Goal: Information Seeking & Learning: Learn about a topic

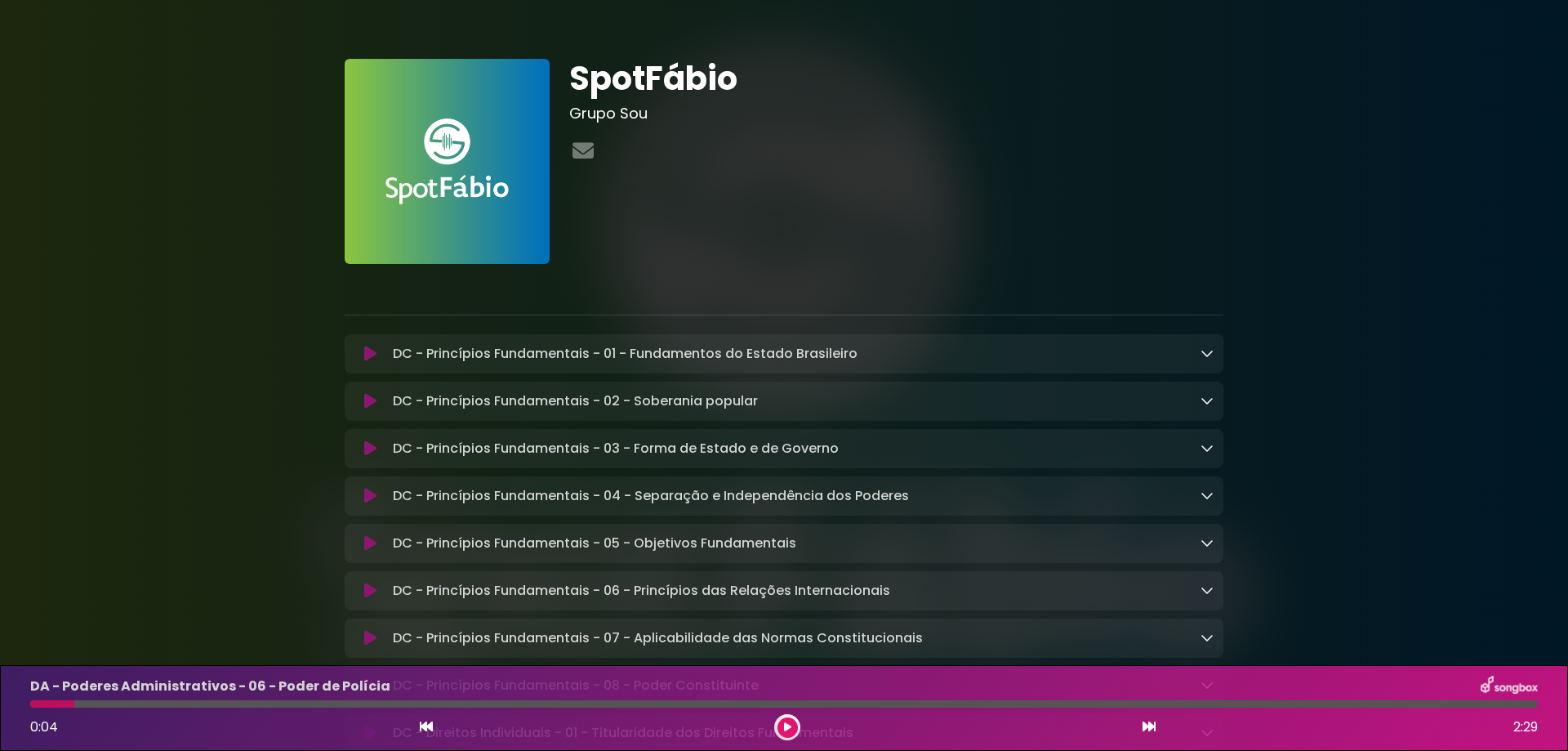
scroll to position [218, 0]
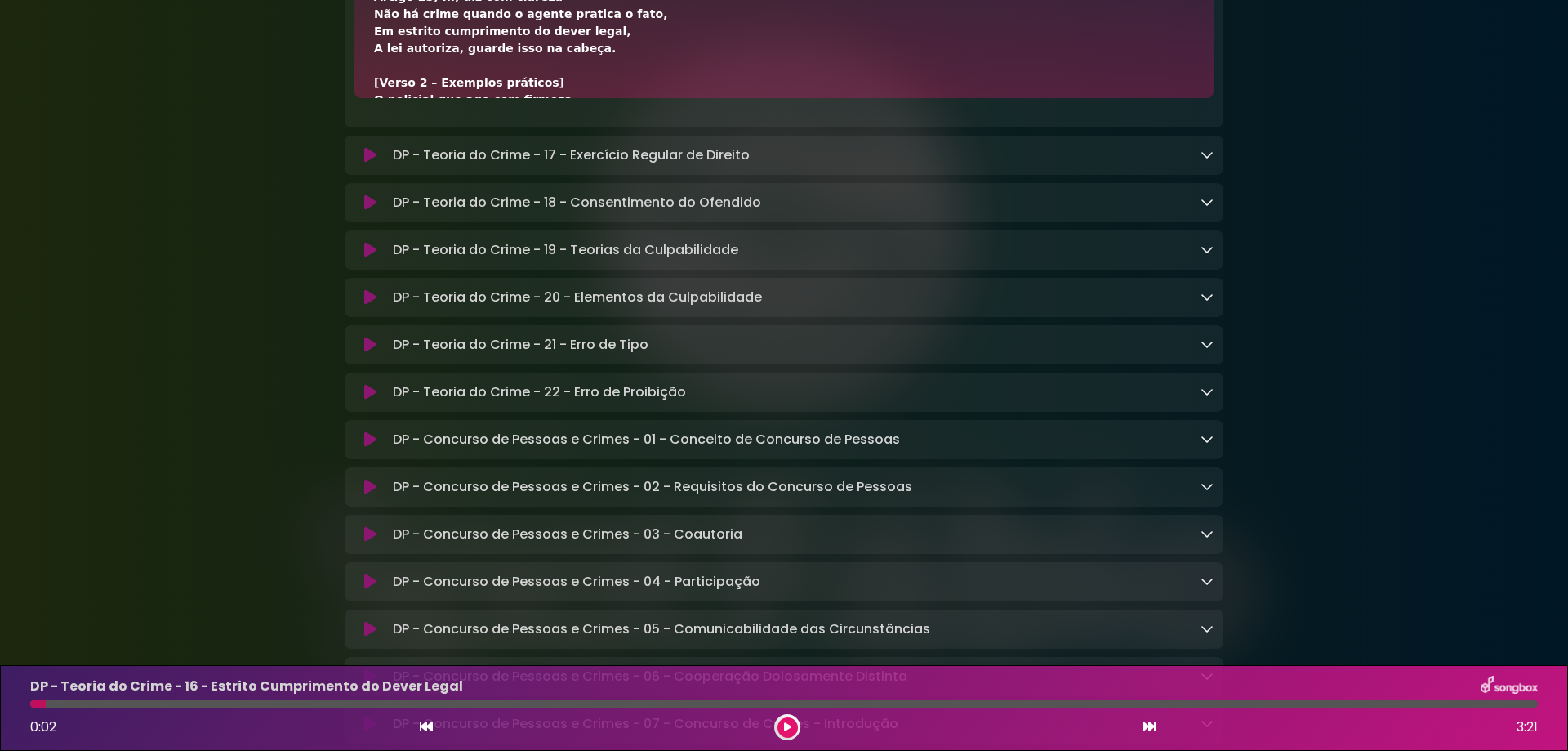
scroll to position [109, 0]
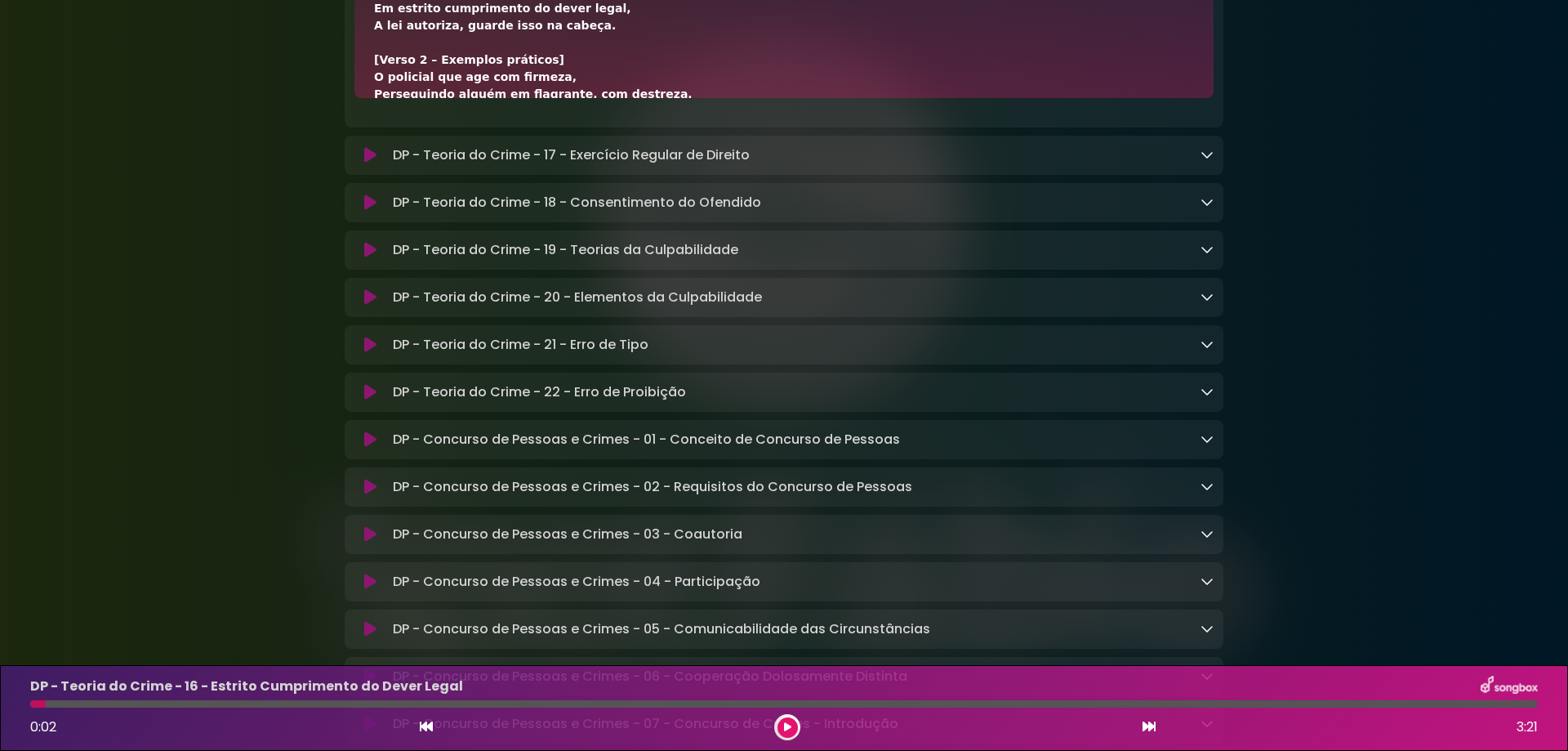
drag, startPoint x: 393, startPoint y: 67, endPoint x: 527, endPoint y: 71, distance: 134.1
copy p "DP - Teoria do Crime"
drag, startPoint x: 570, startPoint y: 68, endPoint x: 845, endPoint y: 62, distance: 275.1
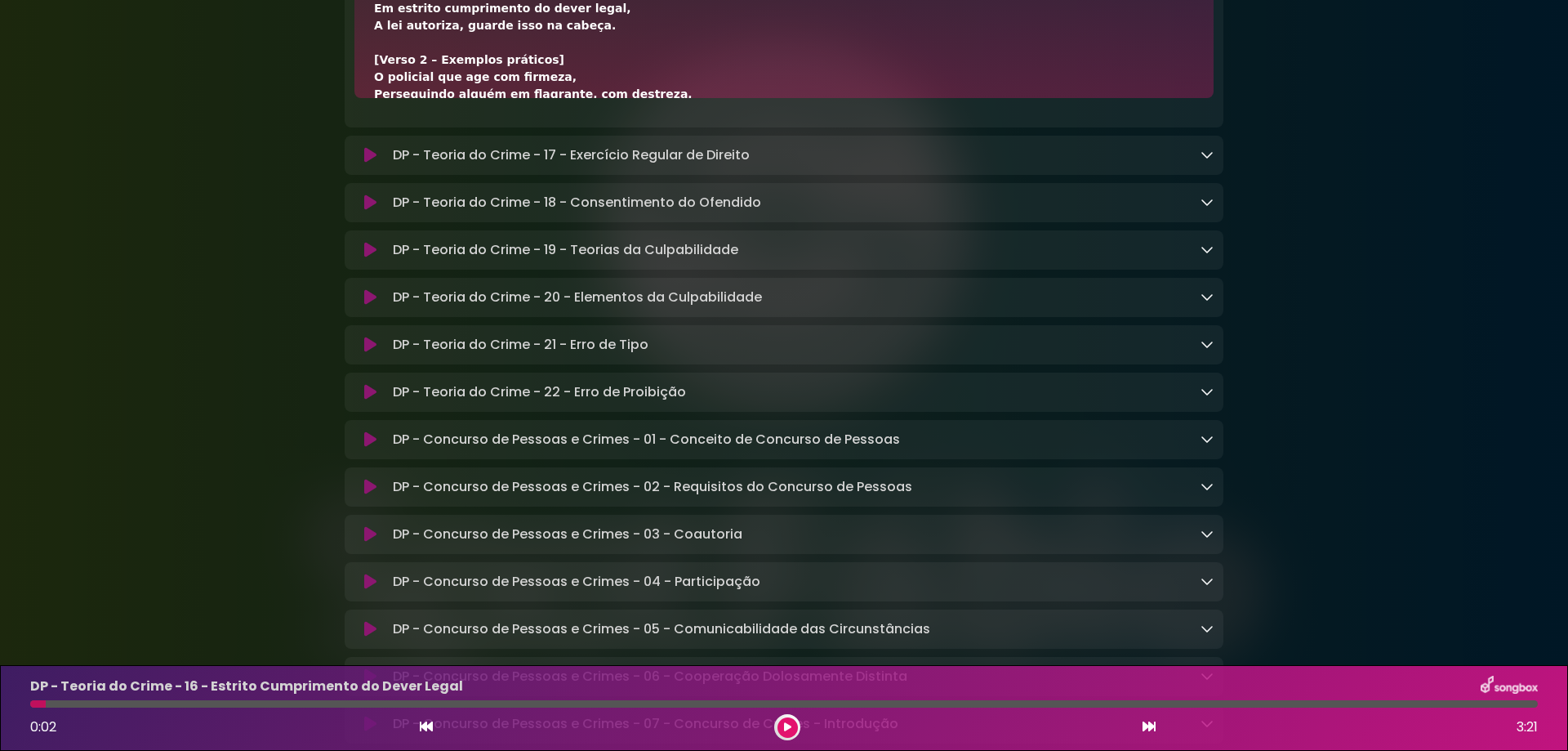
copy p "Estrito Cumprimento do Dever Legal"
drag, startPoint x: 394, startPoint y: 67, endPoint x: 528, endPoint y: 68, distance: 134.0
copy p "DP - Teoria do Crime"
drag, startPoint x: 570, startPoint y: 69, endPoint x: 841, endPoint y: 74, distance: 271.0
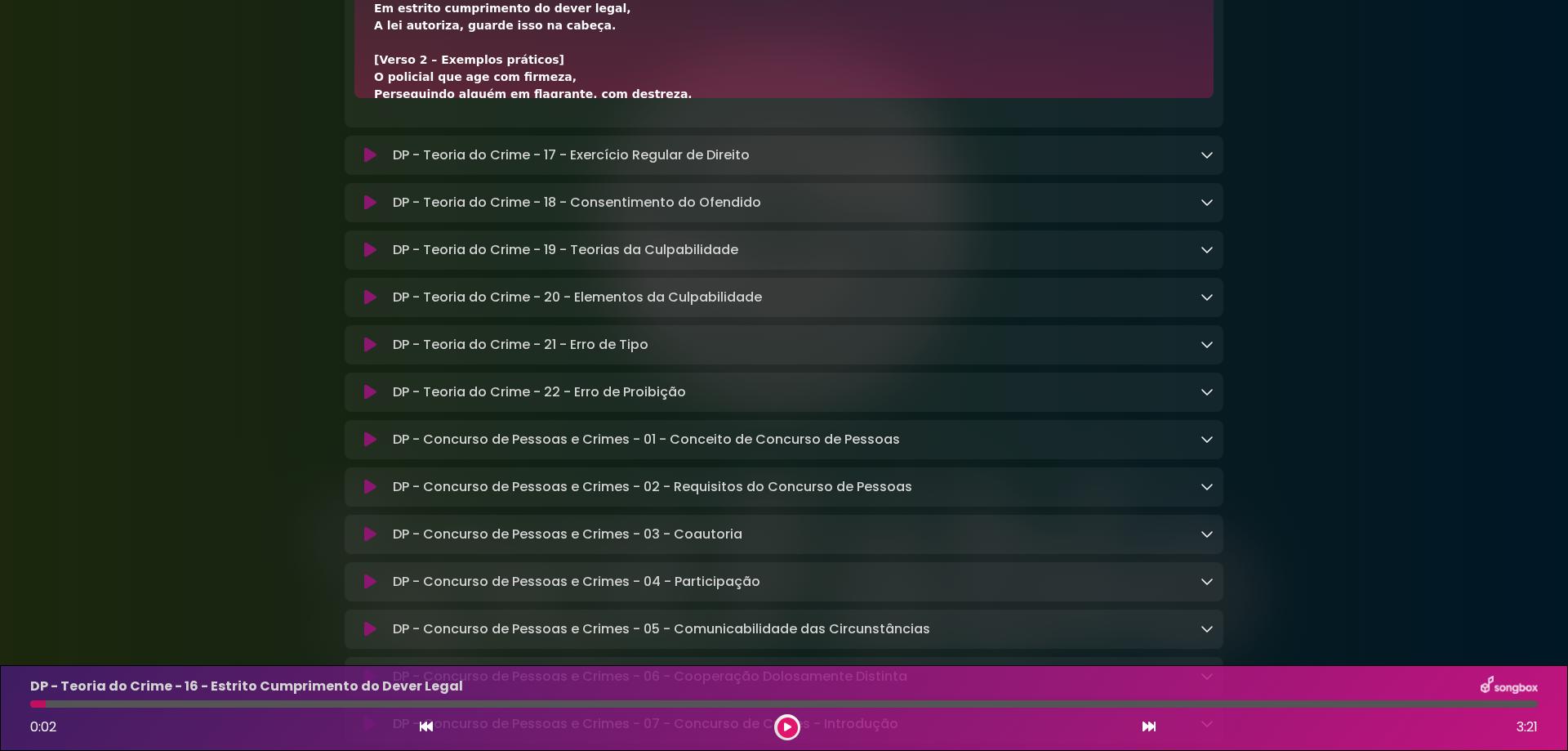
copy p "Estrito Cumprimento do Dever Legal"
drag, startPoint x: 372, startPoint y: 139, endPoint x: 442, endPoint y: 140, distance: 70.0
click at [442, 98] on div "[Verso 1 – Conceito geral] Se um fato típico foi praticado, Em cumprimento de d…" at bounding box center [784, 16] width 859 height 163
copy div "Artigo 23, III,"
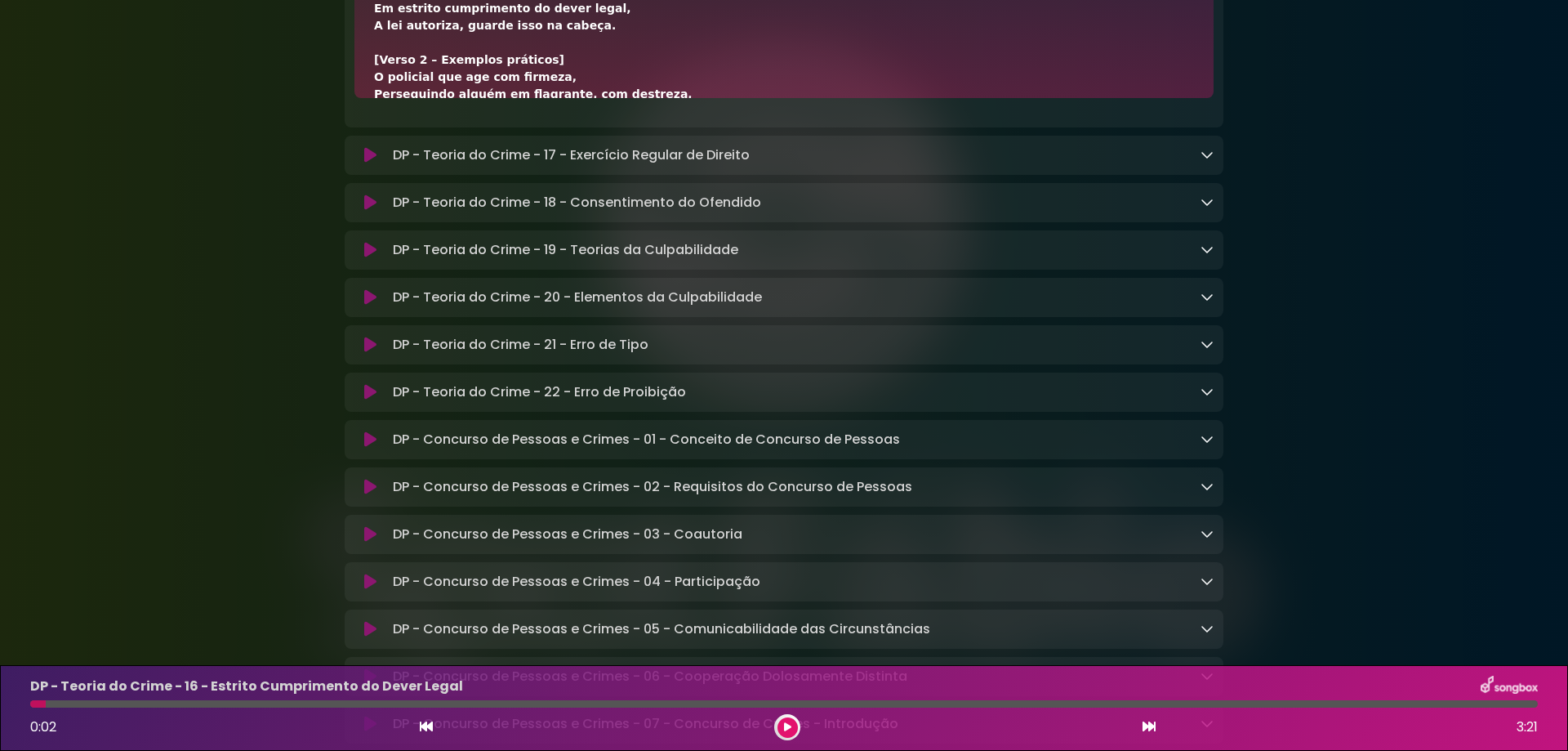
drag, startPoint x: 446, startPoint y: 142, endPoint x: 583, endPoint y: 139, distance: 137.0
click at [583, 139] on div "[Verso 1 – Conceito geral] Se um fato típico foi praticado, Em cumprimento de d…" at bounding box center [784, 137] width 820 height 583
copy div "diz com clareza"
drag, startPoint x: 378, startPoint y: 156, endPoint x: 484, endPoint y: 156, distance: 106.0
click at [484, 156] on div "[Verso 1 – Conceito geral] Se um fato típico foi praticado, Em cumprimento de d…" at bounding box center [784, 137] width 820 height 583
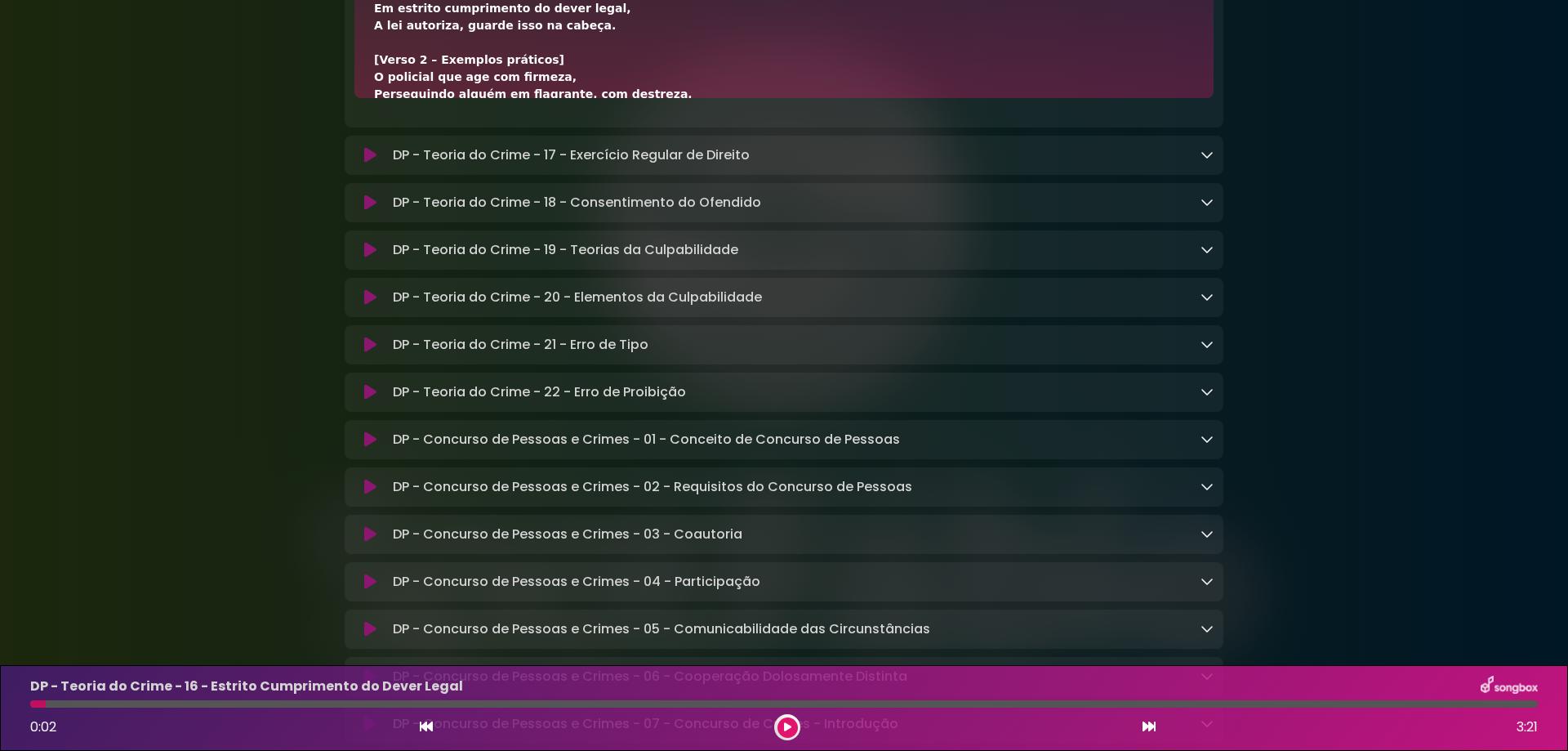
copy div "Não há crime quando"
drag, startPoint x: 490, startPoint y: 155, endPoint x: 641, endPoint y: 153, distance: 151.0
click at [641, 153] on div "[Verso 1 – Conceito geral] Se um fato típico foi praticado, Em cumprimento de d…" at bounding box center [784, 137] width 820 height 583
copy div "o agente pratica o fato,"
drag, startPoint x: 374, startPoint y: 174, endPoint x: 498, endPoint y: 171, distance: 124.0
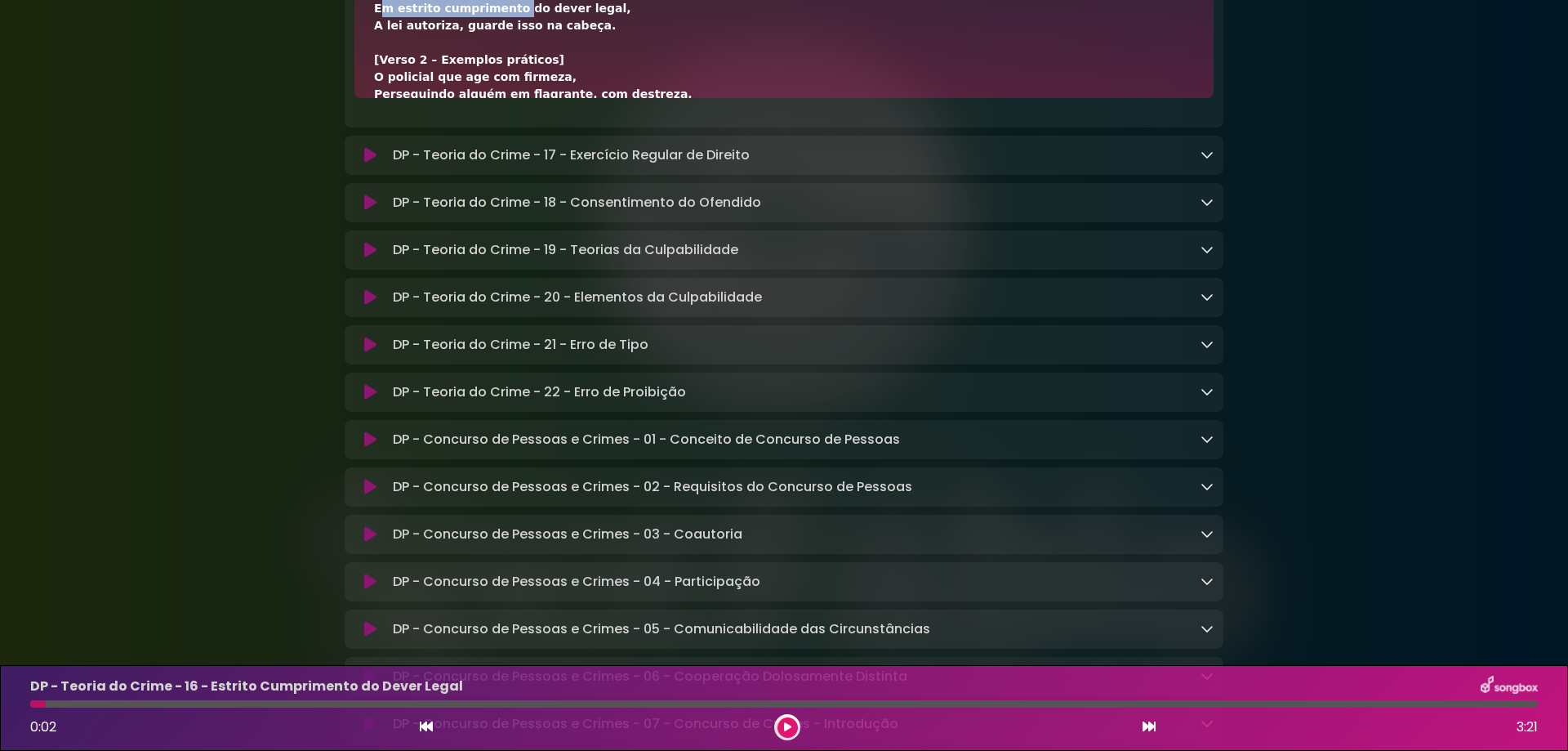
click at [498, 171] on div "[Verso 1 – Conceito geral] Se um fato típico foi praticado, Em cumprimento de d…" at bounding box center [784, 137] width 820 height 583
copy div "Em estrito cumprimento"
drag, startPoint x: 611, startPoint y: 179, endPoint x: 503, endPoint y: 172, distance: 108.2
click at [503, 172] on div "[Verso 1 – Conceito geral] Se um fato típico foi praticado, Em cumprimento de d…" at bounding box center [784, 137] width 820 height 583
copy div "do dever legal,"
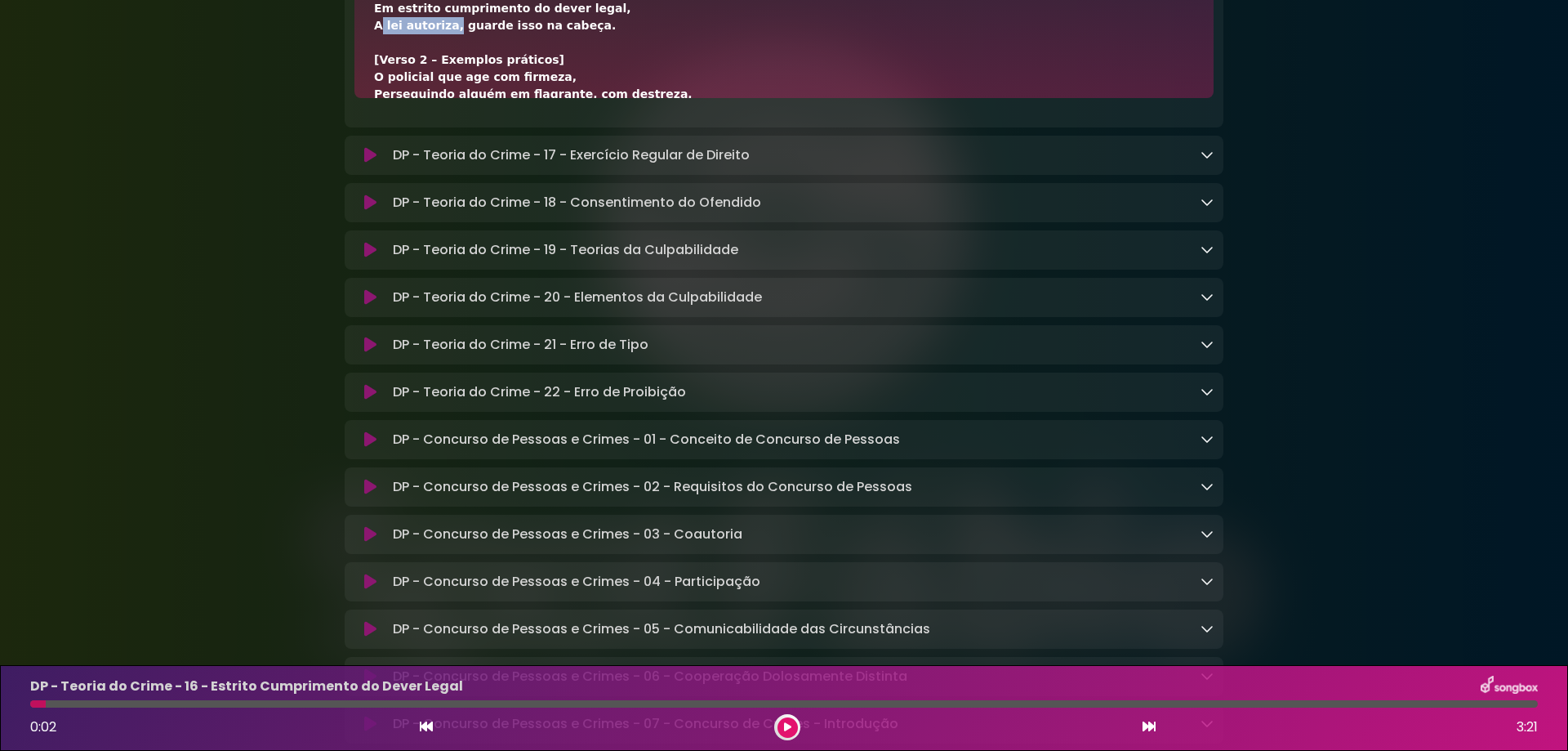
drag, startPoint x: 369, startPoint y: 191, endPoint x: 442, endPoint y: 196, distance: 73.2
click at [442, 98] on div "[Verso 1 – Conceito geral] Se um fato típico foi praticado, Em cumprimento de d…" at bounding box center [784, 16] width 859 height 163
click at [445, 197] on div "[Verso 1 – Conceito geral] Se um fato típico foi praticado, Em cumprimento de d…" at bounding box center [784, 137] width 820 height 583
drag, startPoint x: 443, startPoint y: 195, endPoint x: 356, endPoint y: 196, distance: 87.0
click at [356, 98] on div "[Verso 1 – Conceito geral] Se um fato típico foi praticado, Em cumprimento de d…" at bounding box center [784, 16] width 859 height 163
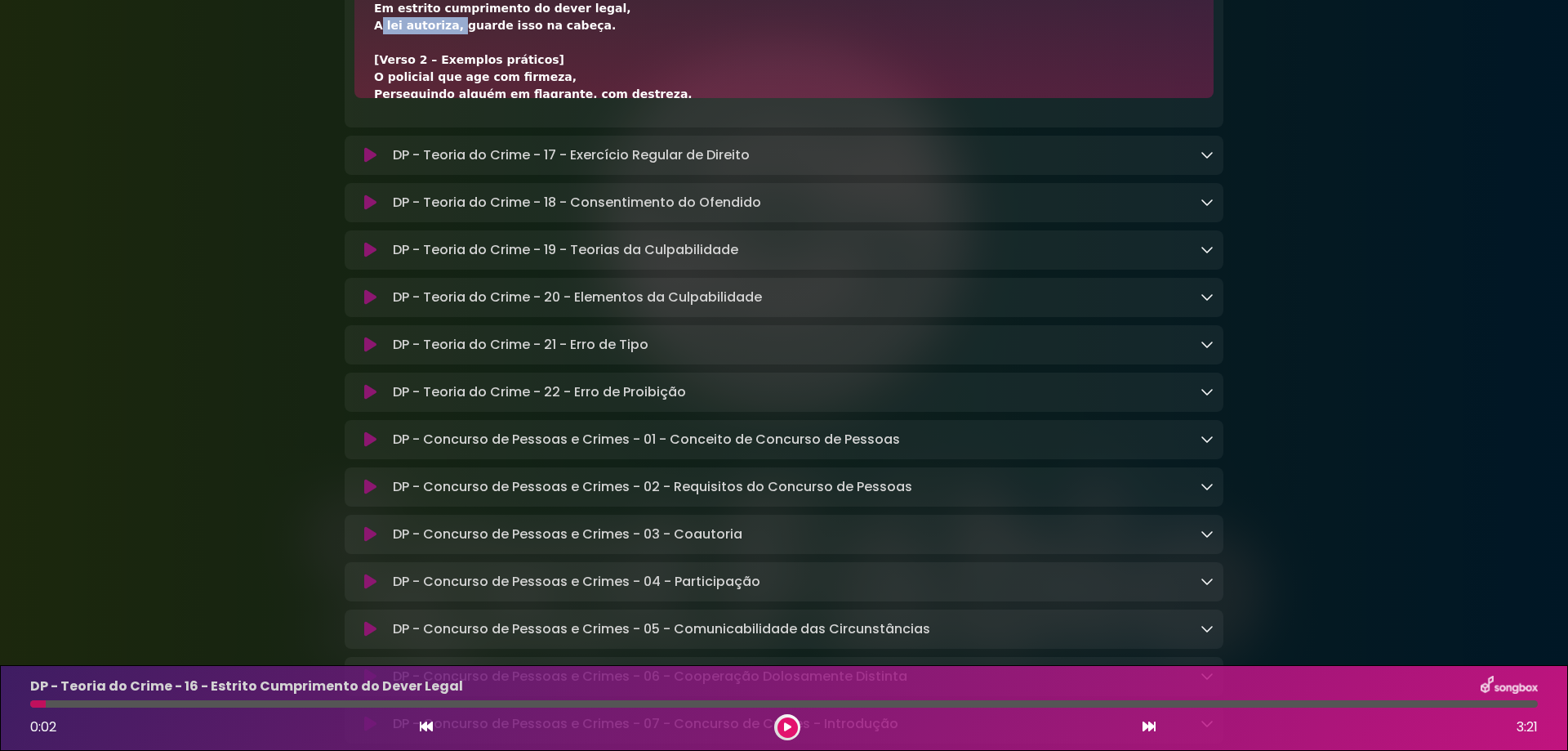
drag, startPoint x: 449, startPoint y: 192, endPoint x: 628, endPoint y: 196, distance: 179.0
click at [628, 196] on div "[Verso 1 – Conceito geral] Se um fato típico foi praticado, Em cumprimento de d…" at bounding box center [784, 137] width 820 height 583
